Goal: Task Accomplishment & Management: Complete application form

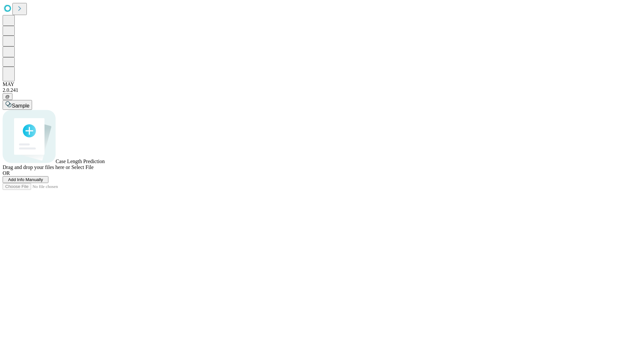
click at [43, 182] on span "Add Info Manually" at bounding box center [25, 179] width 35 height 5
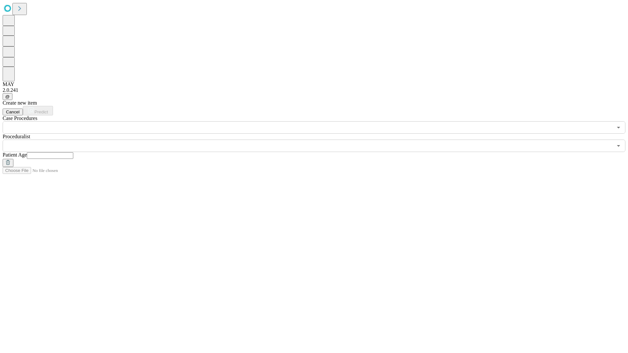
click at [73, 152] on input "text" at bounding box center [50, 155] width 46 height 7
type input "**"
click at [319, 140] on input "text" at bounding box center [308, 146] width 610 height 12
